Goal: Find specific page/section: Find specific page/section

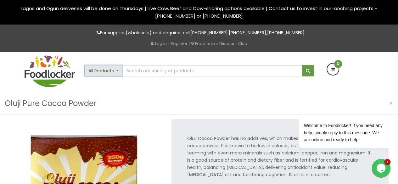
click at [117, 69] on button "All Products" at bounding box center [103, 70] width 39 height 11
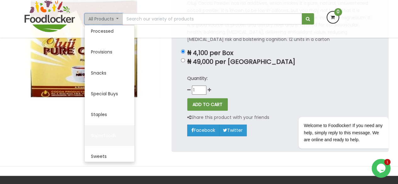
scroll to position [268, 0]
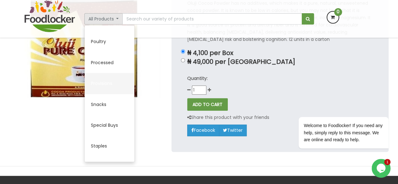
click at [109, 83] on link "Provisions" at bounding box center [110, 83] width 50 height 21
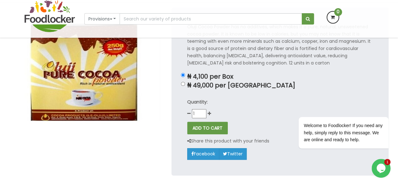
scroll to position [63, 0]
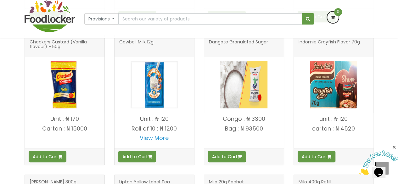
scroll to position [157, 0]
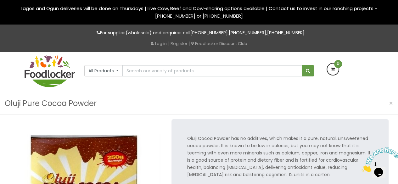
scroll to position [31, 0]
